Goal: Check status: Check status

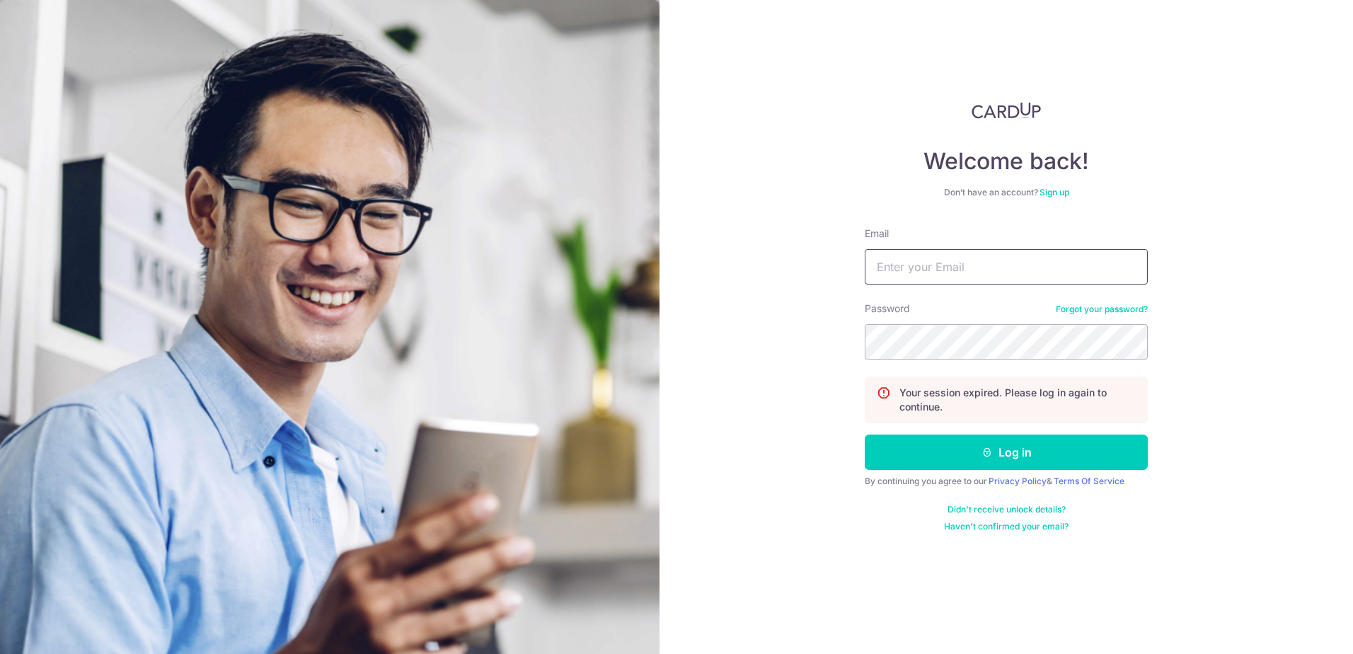
type input "[EMAIL_ADDRESS][DOMAIN_NAME]"
click at [865, 435] on button "Log in" at bounding box center [1006, 452] width 283 height 35
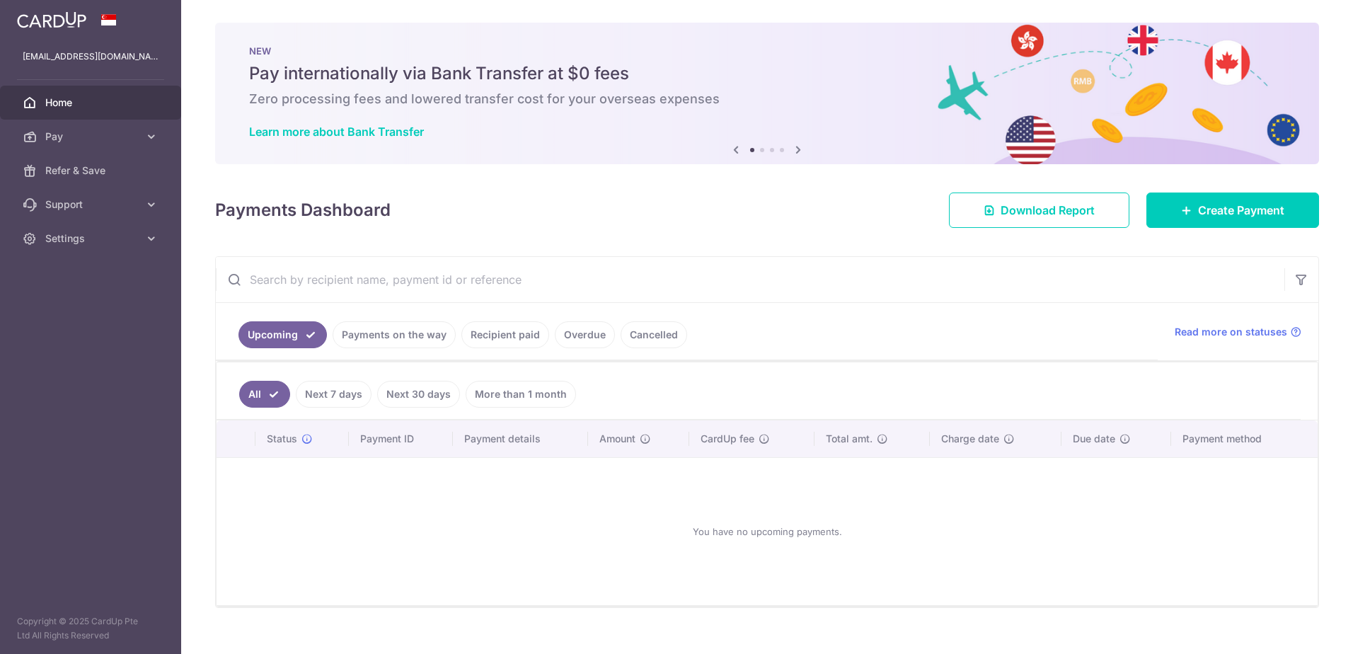
click at [437, 334] on link "Payments on the way" at bounding box center [394, 334] width 123 height 27
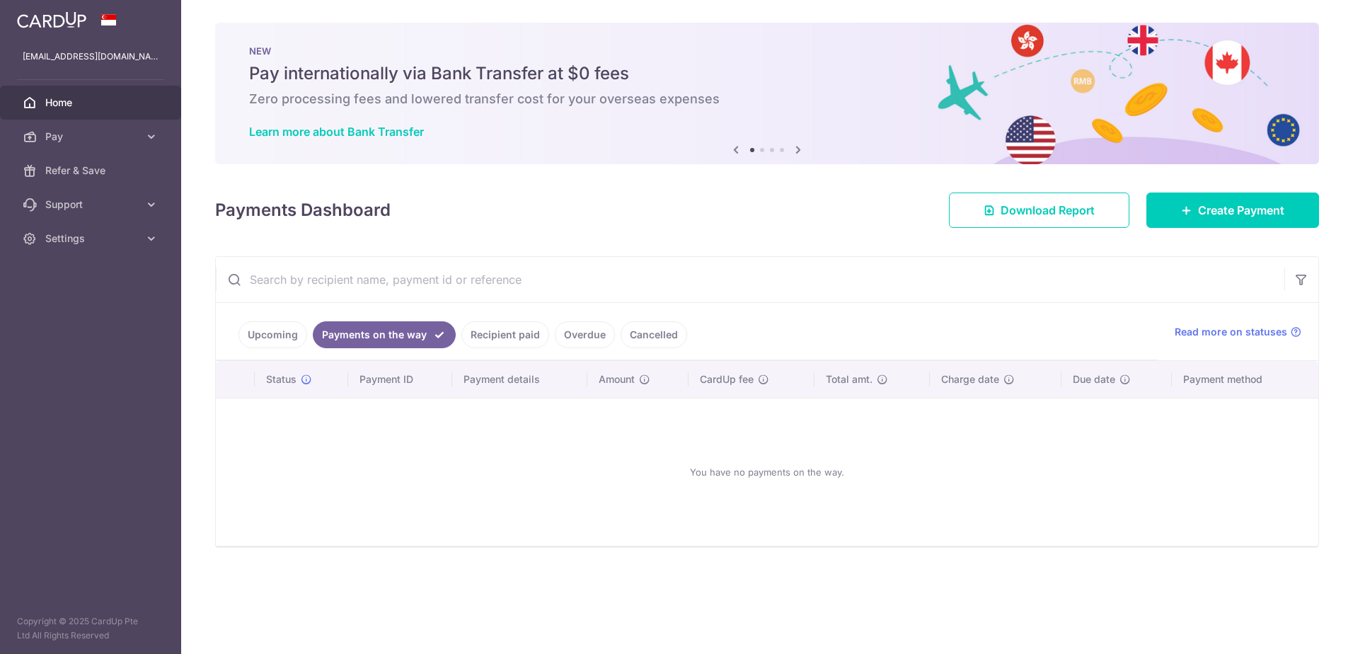
click at [503, 332] on link "Recipient paid" at bounding box center [505, 334] width 88 height 27
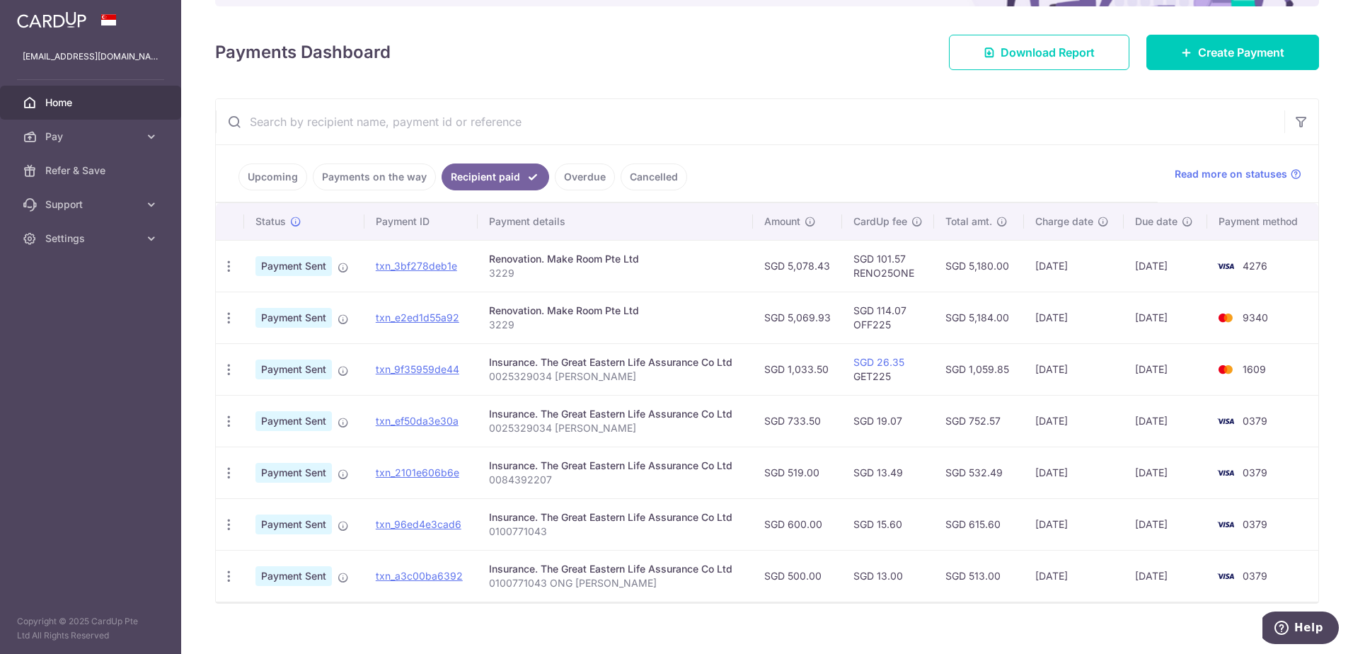
scroll to position [191, 0]
